Goal: Information Seeking & Learning: Learn about a topic

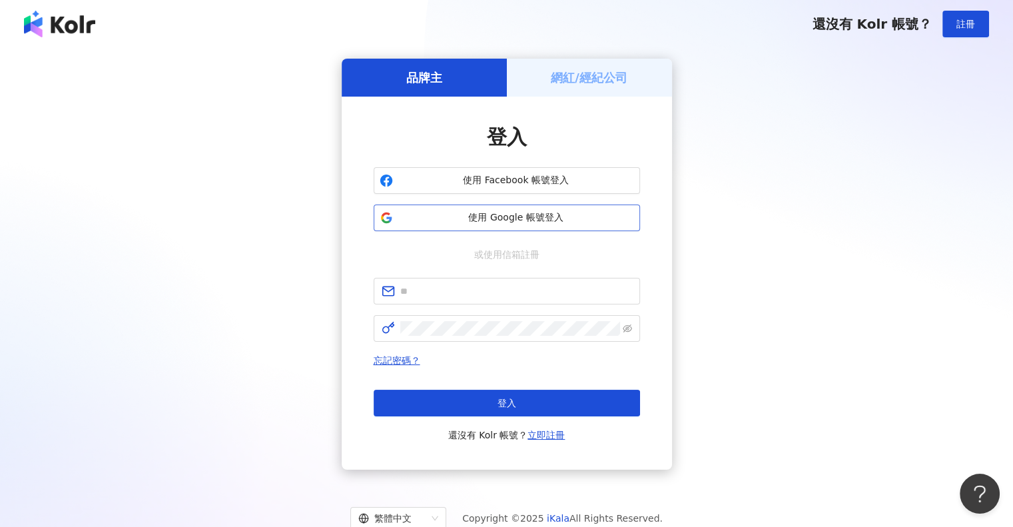
click at [512, 211] on span "使用 Google 帳號登入" at bounding box center [516, 217] width 236 height 13
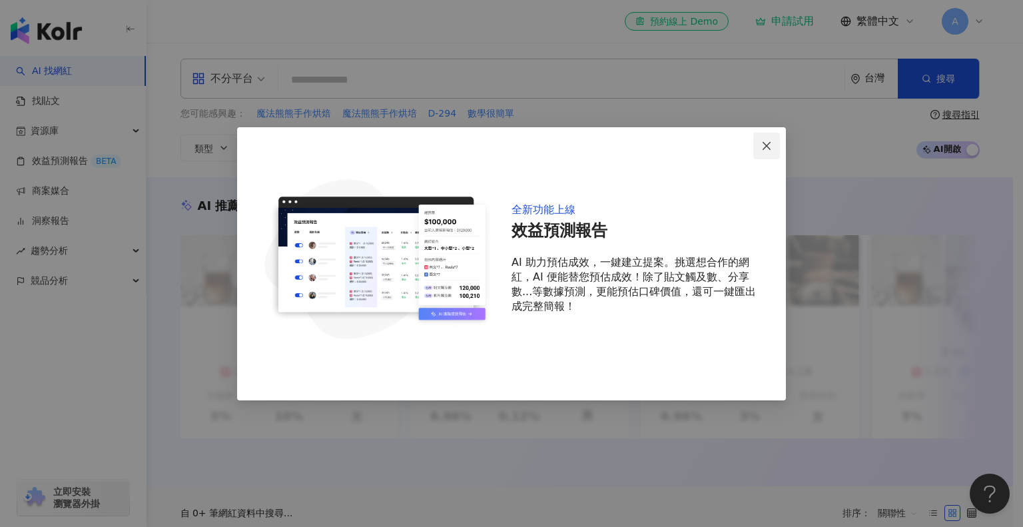
click at [762, 147] on icon "close" at bounding box center [767, 146] width 11 height 11
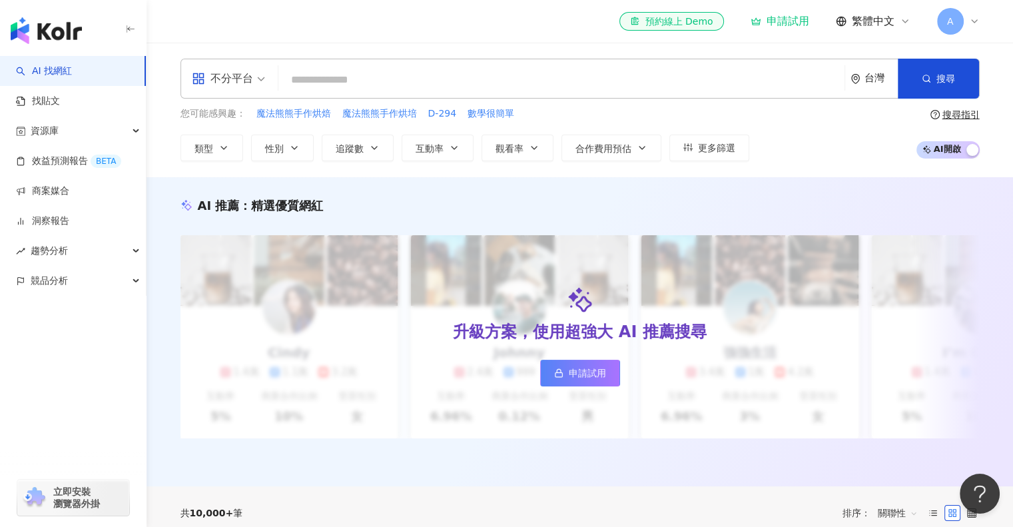
click at [482, 83] on input "search" at bounding box center [562, 79] width 556 height 25
type input "*"
type input "*********"
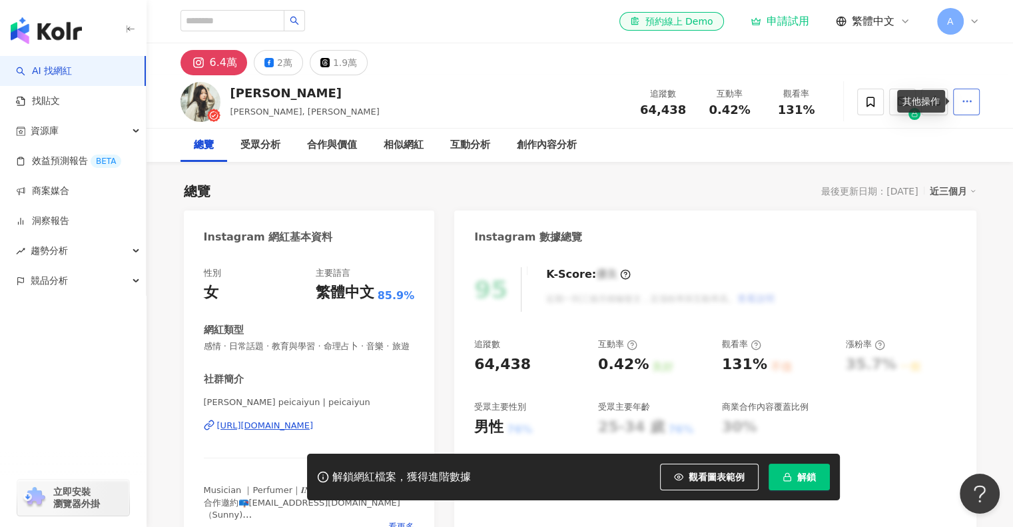
click at [962, 97] on icon "button" at bounding box center [967, 101] width 12 height 12
click at [930, 137] on span "查看合作資訊" at bounding box center [941, 133] width 56 height 15
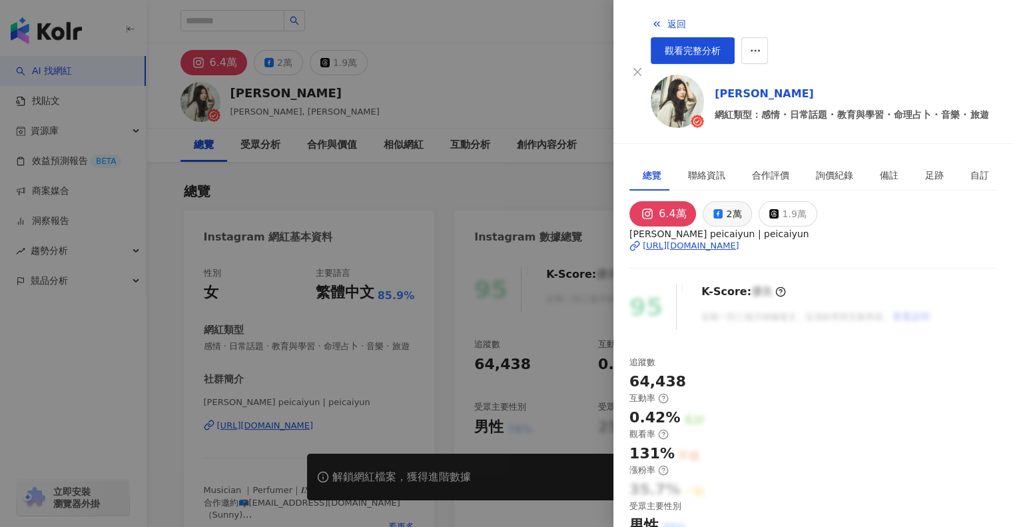
click at [734, 205] on div "2萬" at bounding box center [733, 214] width 15 height 19
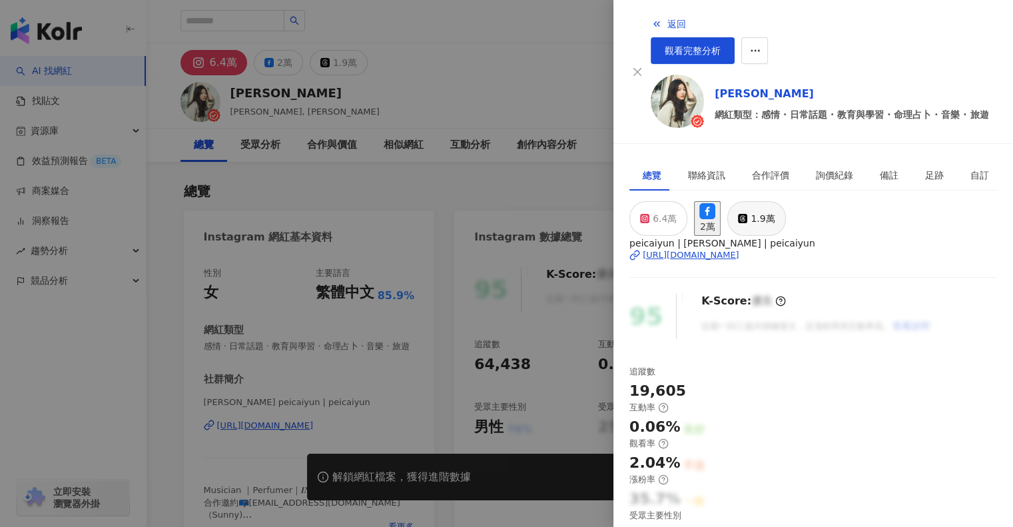
click at [775, 209] on div "1.9萬" at bounding box center [763, 218] width 24 height 19
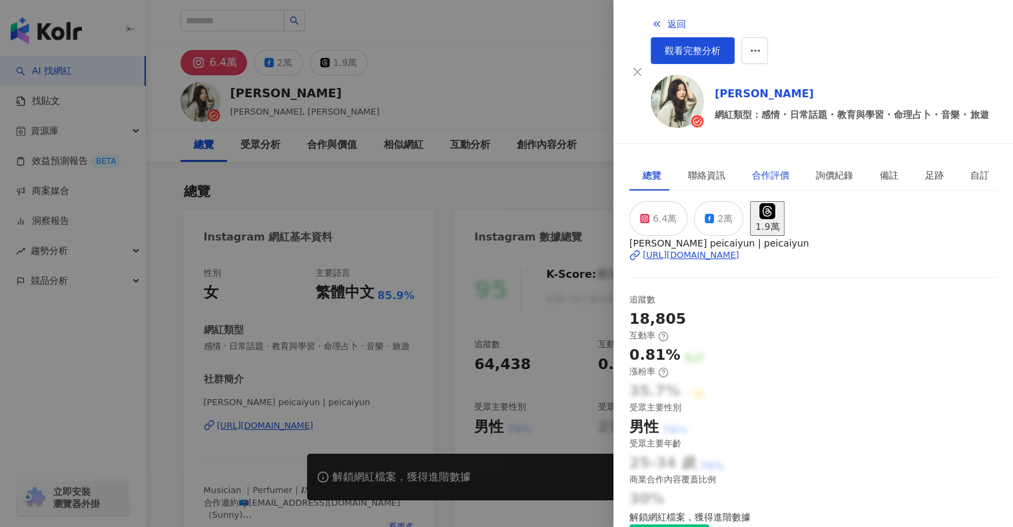
click at [765, 168] on div "合作評價" at bounding box center [770, 175] width 37 height 15
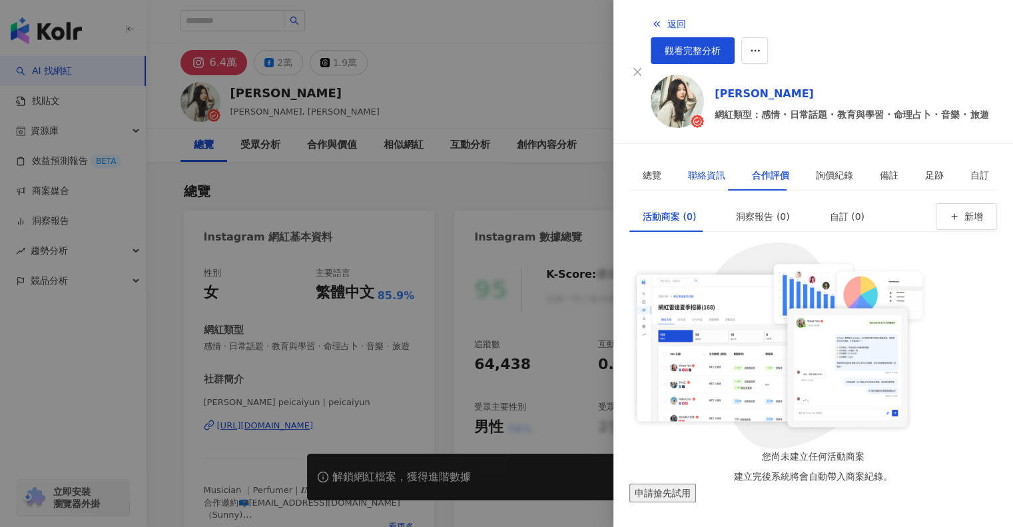
click at [700, 168] on div "聯絡資訊" at bounding box center [706, 175] width 37 height 15
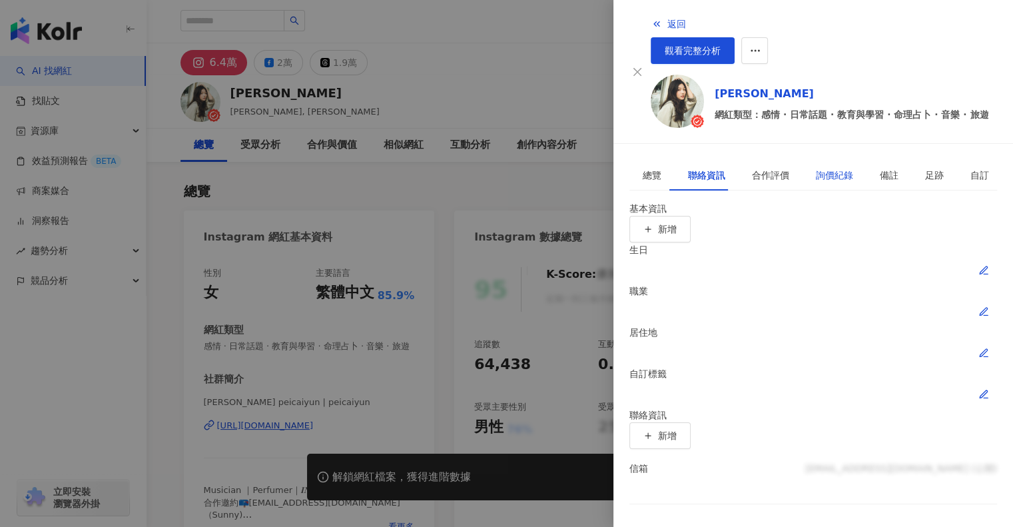
click at [832, 168] on div "詢價紀錄" at bounding box center [834, 175] width 37 height 15
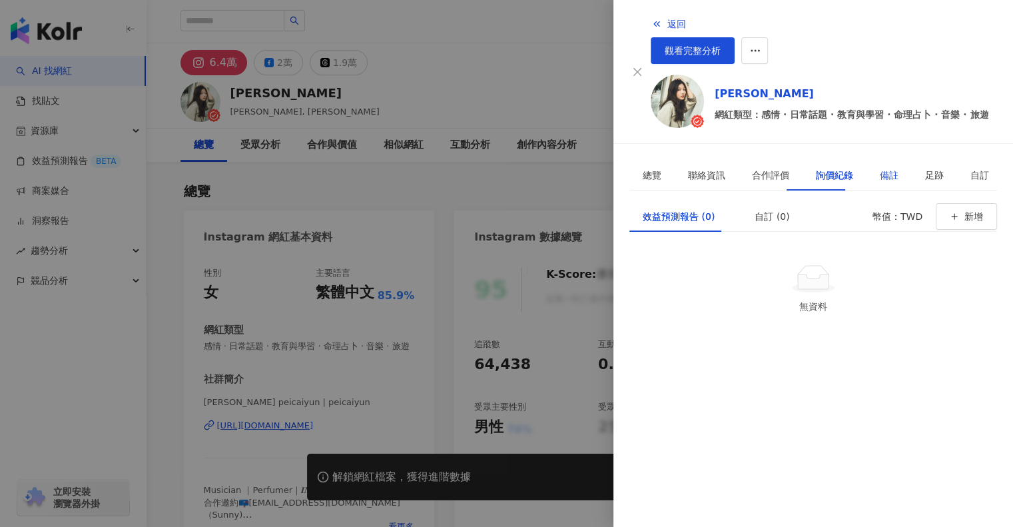
click at [880, 168] on div "備註" at bounding box center [889, 175] width 19 height 15
click at [914, 160] on div "足跡" at bounding box center [934, 175] width 45 height 31
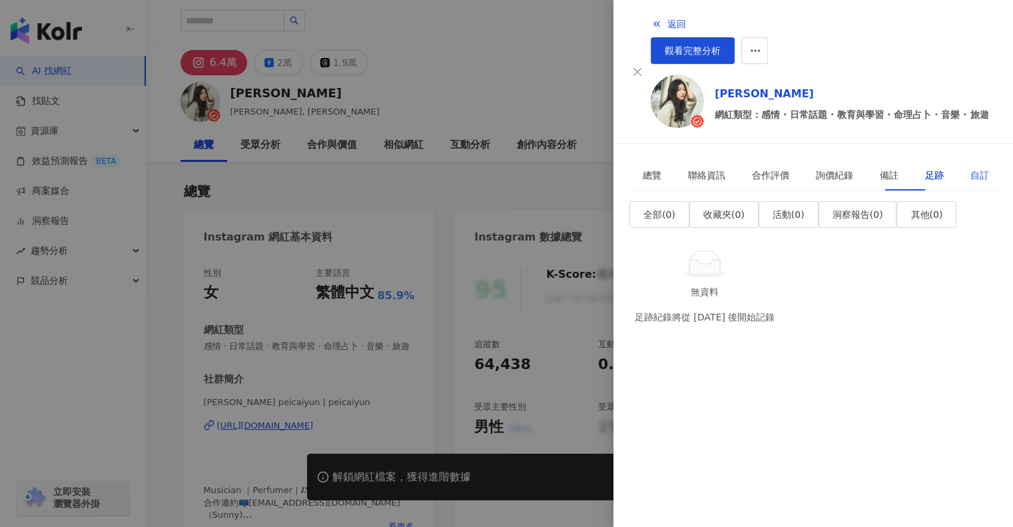
click at [971, 168] on div "自訂" at bounding box center [980, 175] width 19 height 15
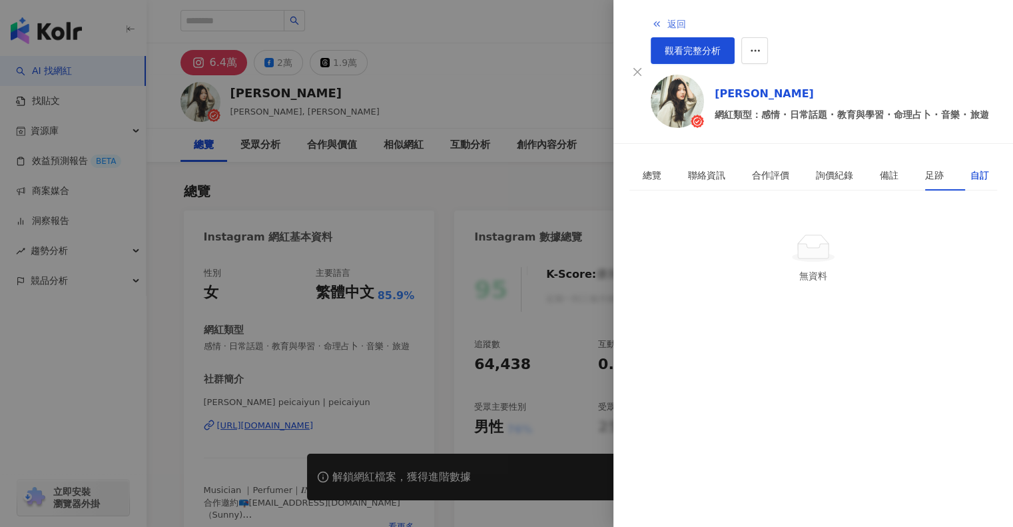
click at [651, 28] on button "返回" at bounding box center [669, 24] width 36 height 27
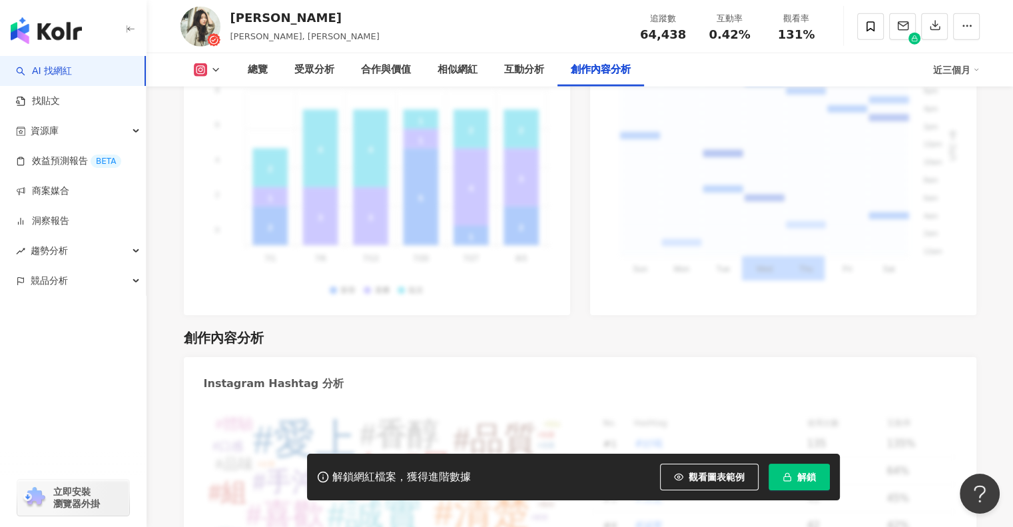
scroll to position [3931, 0]
